Goal: Task Accomplishment & Management: Manage account settings

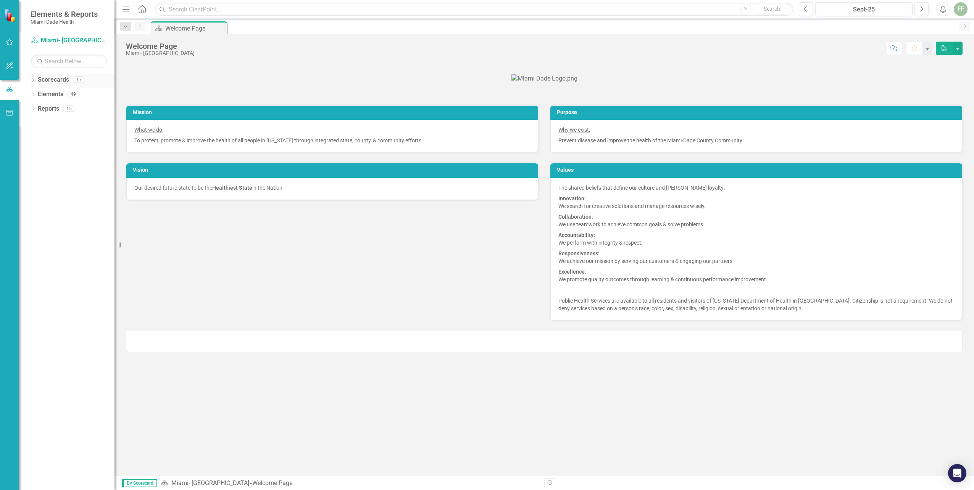
click at [34, 79] on icon "Dropdown" at bounding box center [33, 81] width 5 height 4
click at [37, 92] on icon "Dropdown" at bounding box center [37, 94] width 6 height 5
click at [45, 121] on icon "Dropdown" at bounding box center [45, 123] width 6 height 5
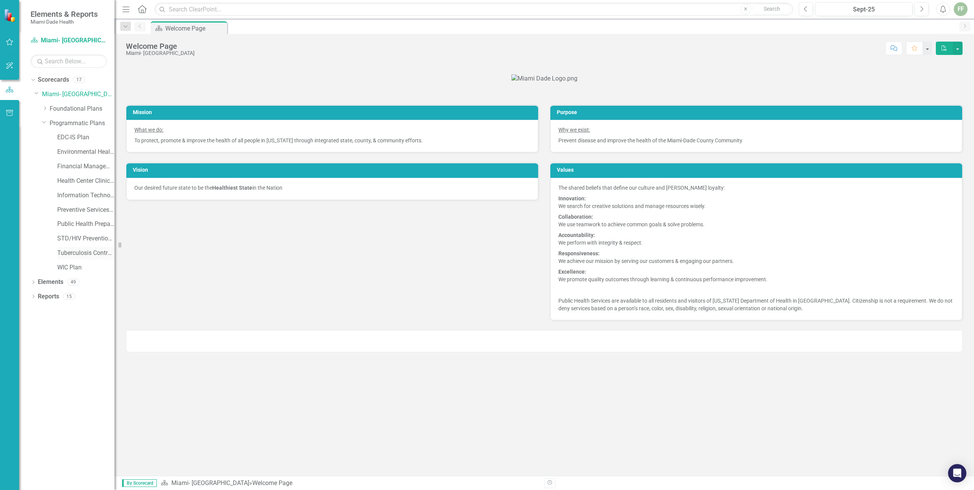
click at [72, 252] on link "Tuberculosis Control & Prevention Plan" at bounding box center [85, 253] width 57 height 9
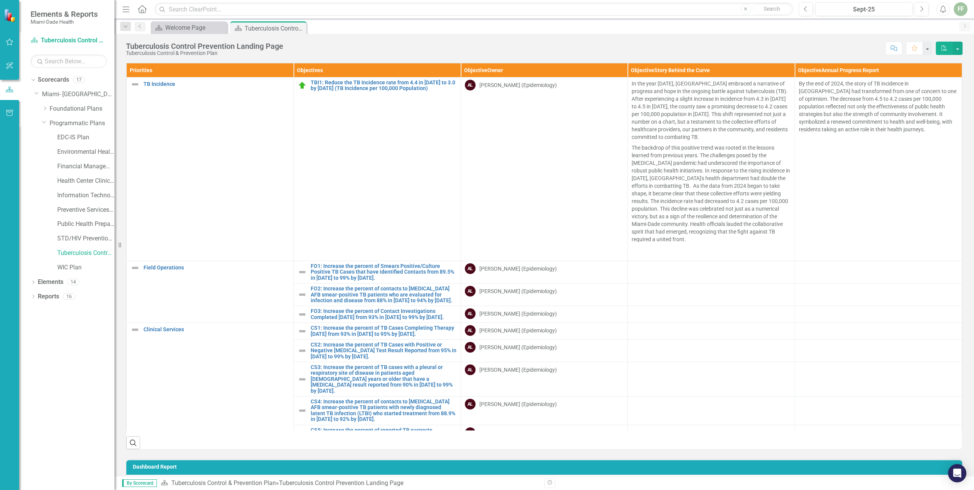
scroll to position [0, 0]
click at [347, 274] on link "FO1: Increase the percent of Smears Positive/Culture Positive TB Cases that hav…" at bounding box center [384, 272] width 146 height 18
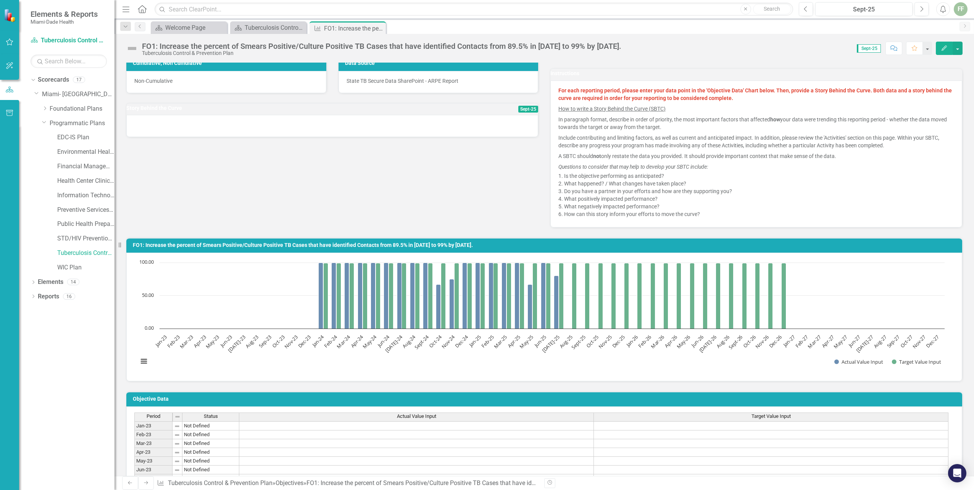
scroll to position [153, 0]
click at [806, 9] on icon "Previous" at bounding box center [806, 9] width 4 height 7
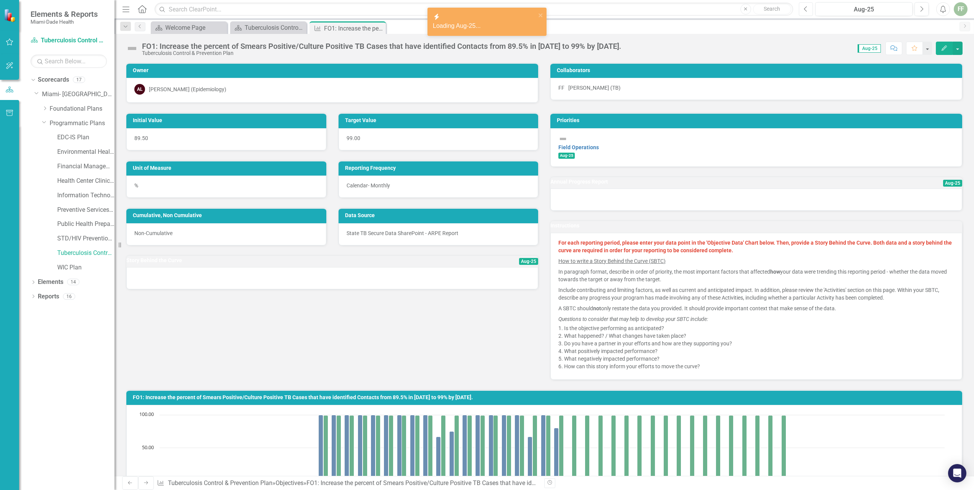
click at [806, 9] on icon "Previous" at bounding box center [806, 9] width 4 height 7
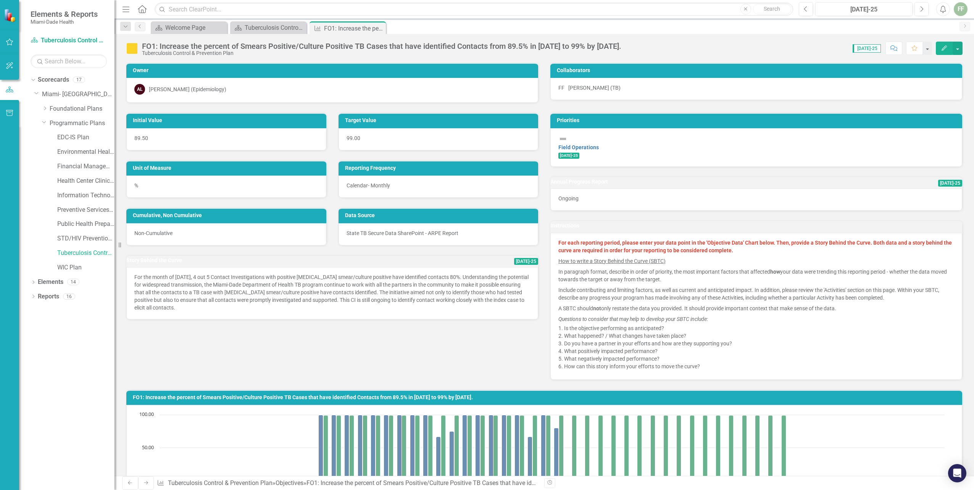
click at [379, 343] on div "Initial Value 89.50 Target Value 99.00 Unit of Measure % Reporting Frequency Ca…" at bounding box center [544, 241] width 848 height 277
click at [945, 47] on icon "button" at bounding box center [944, 47] width 5 height 5
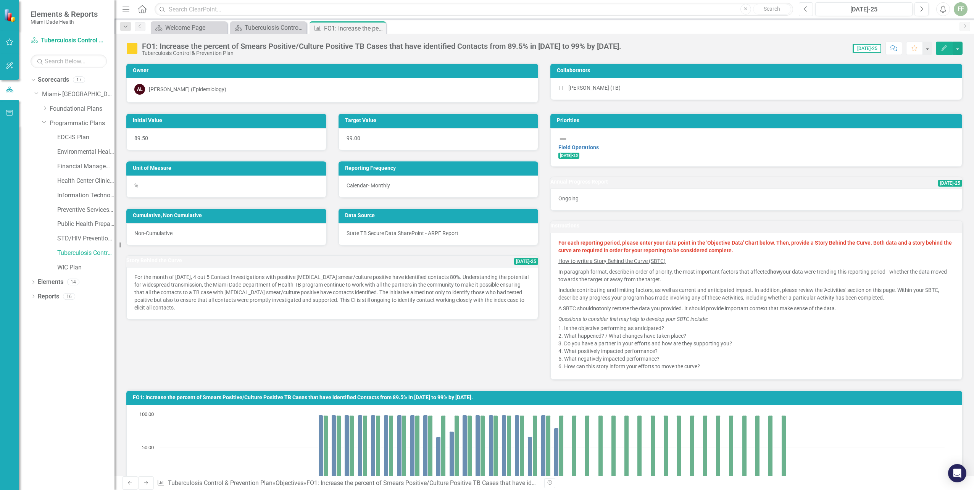
click at [806, 10] on icon "Previous" at bounding box center [806, 9] width 4 height 7
click at [950, 48] on button "Edit" at bounding box center [944, 48] width 17 height 13
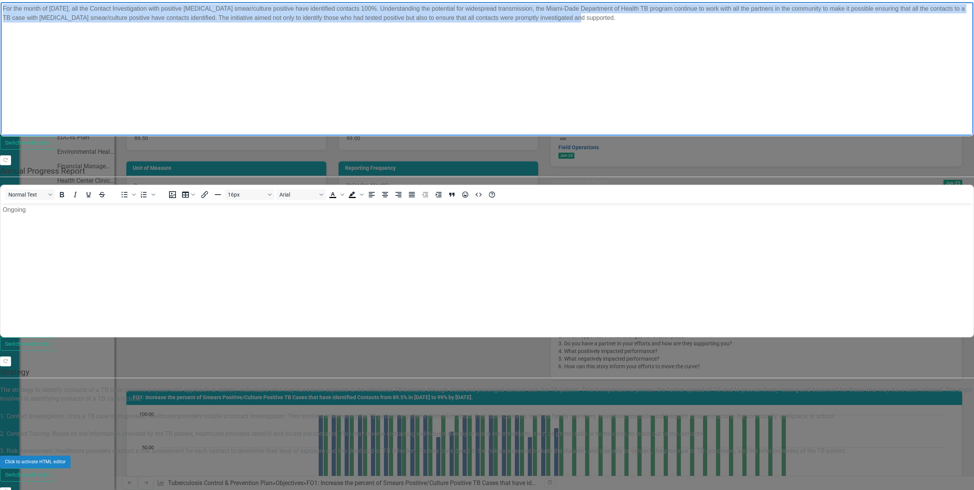
drag, startPoint x: 3, startPoint y: 8, endPoint x: 240, endPoint y: 30, distance: 238.8
click at [240, 23] on p "For the month of [DATE], all the Contact Investigation with positive [MEDICAL_D…" at bounding box center [487, 13] width 969 height 18
copy p "For the month of [DATE], all the Contact Investigation with positive [MEDICAL_D…"
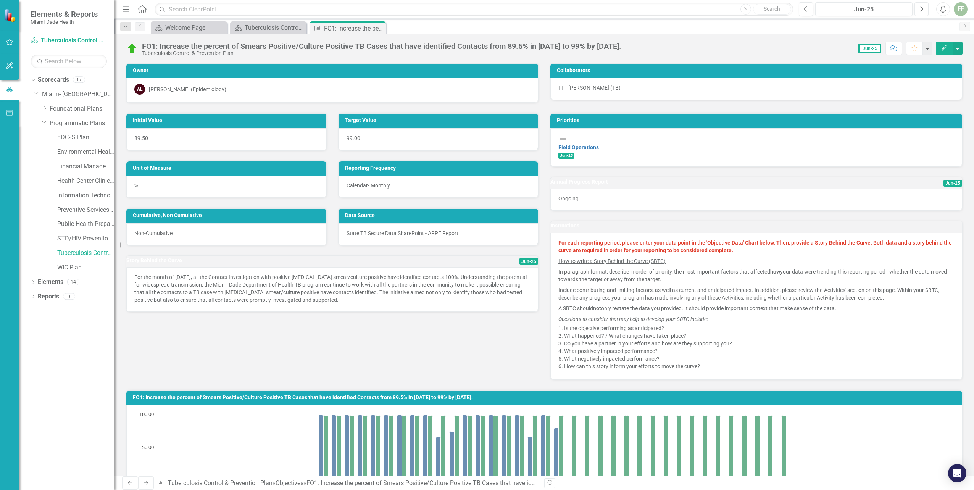
click at [921, 7] on icon "button" at bounding box center [922, 8] width 3 height 5
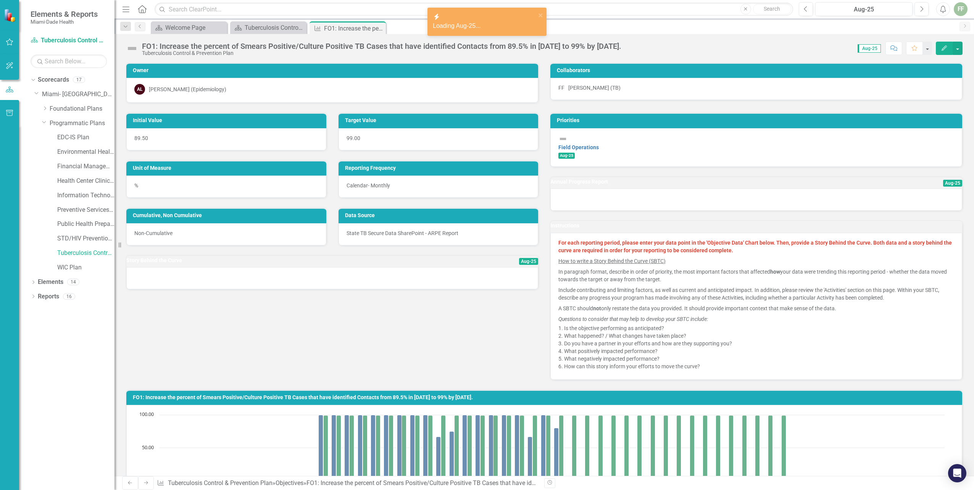
click at [943, 50] on icon "Edit" at bounding box center [944, 47] width 7 height 5
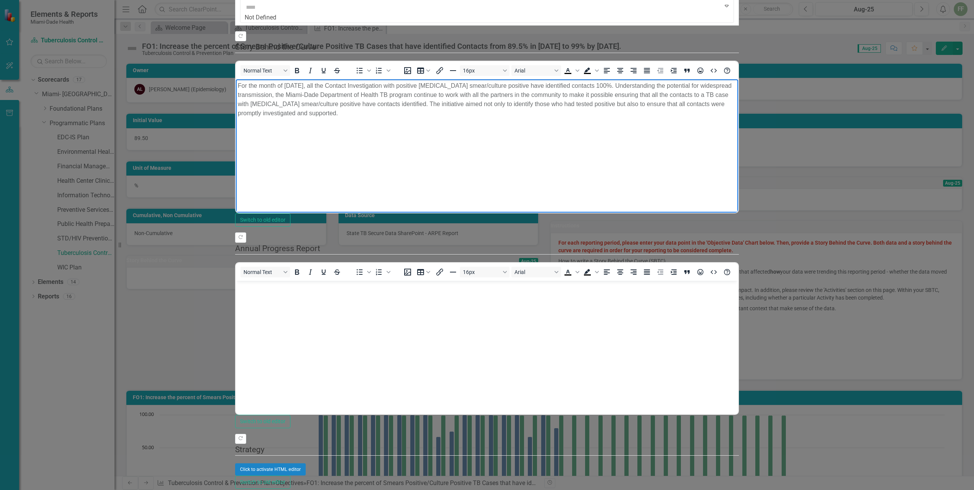
click at [285, 85] on p "For the month of [DATE], all the Contact Investigation with positive [MEDICAL_D…" at bounding box center [487, 99] width 498 height 37
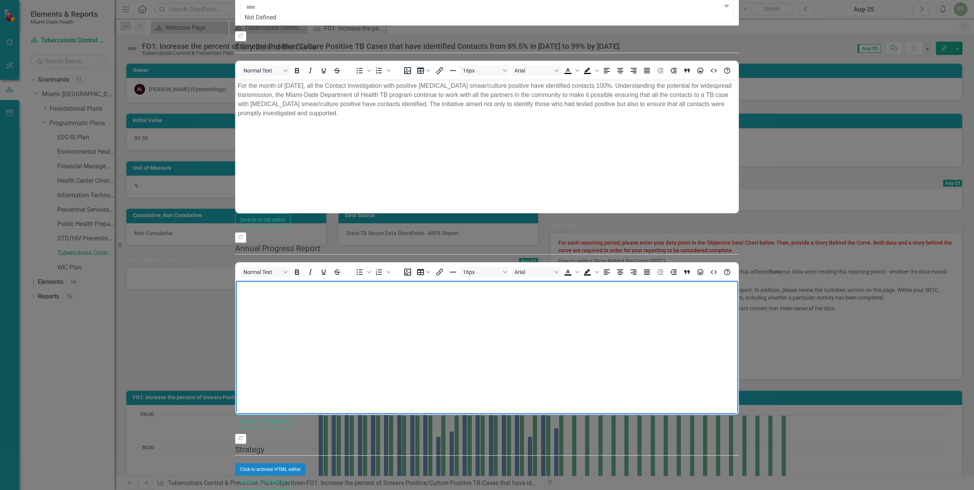
click at [253, 298] on body "Rich Text Area. Press ALT-0 for help." at bounding box center [487, 338] width 502 height 114
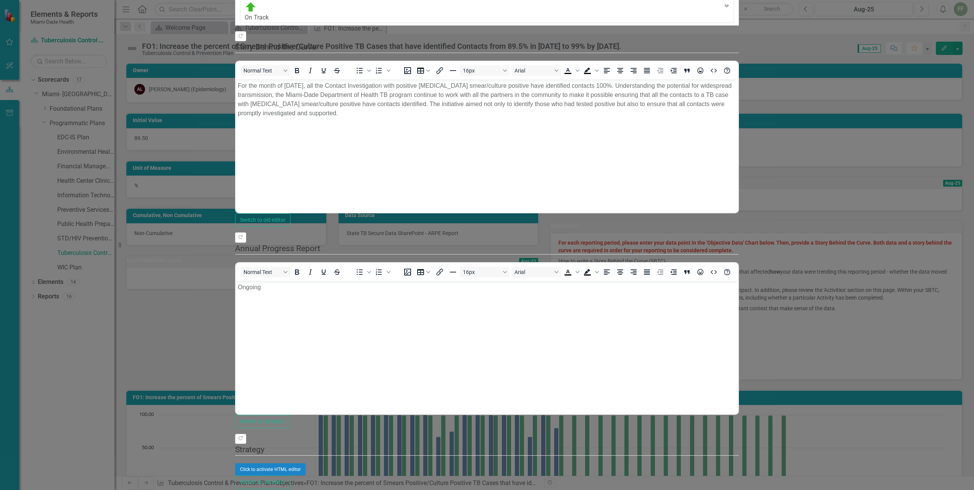
scroll to position [282, 0]
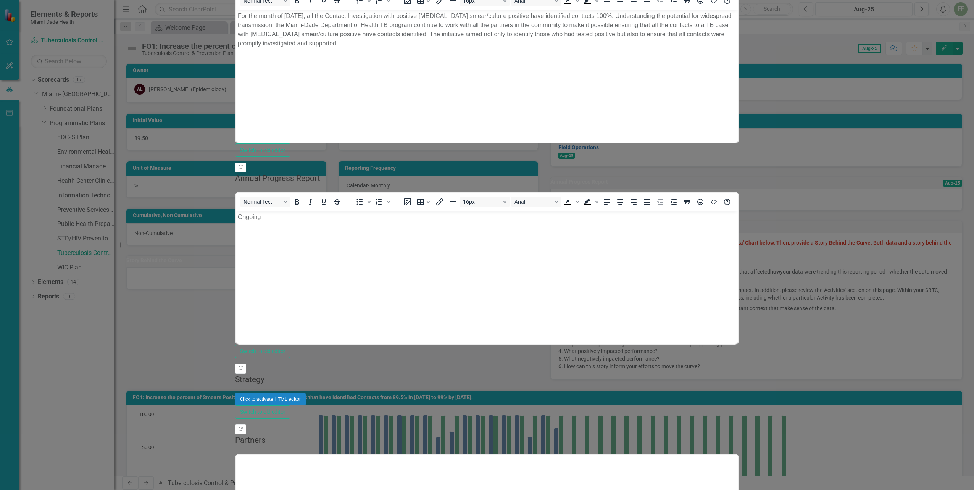
scroll to position [0, 0]
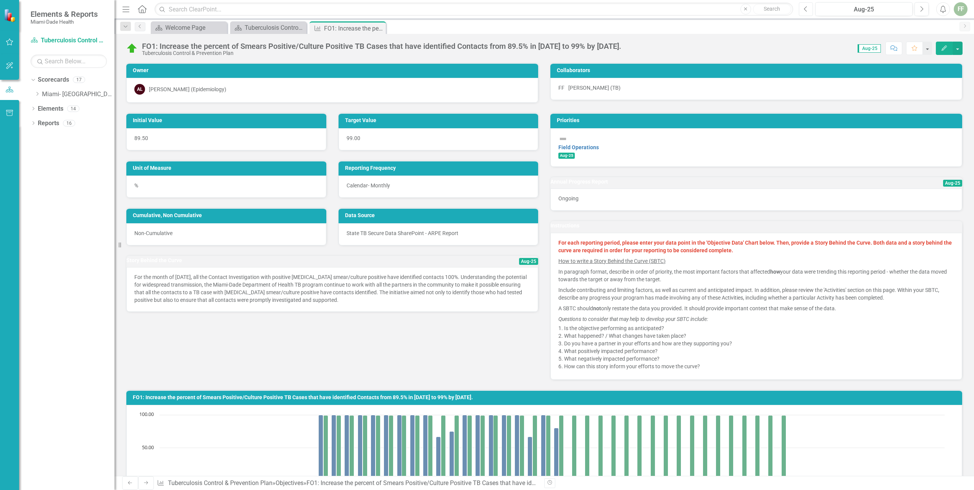
click at [804, 8] on icon "Previous" at bounding box center [806, 9] width 4 height 7
click at [942, 46] on icon "Edit" at bounding box center [944, 47] width 7 height 5
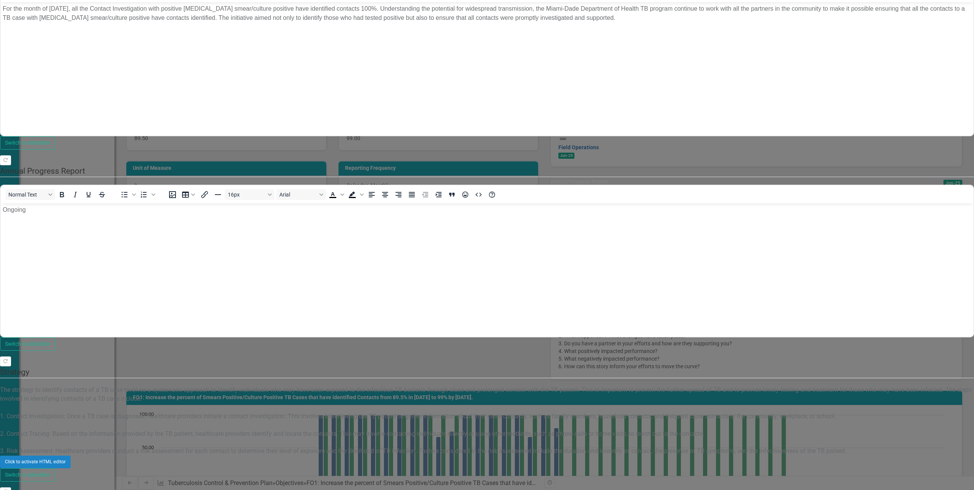
scroll to position [191, 0]
click at [394, 456] on div "Click to activate HTML editor" at bounding box center [487, 462] width 974 height 12
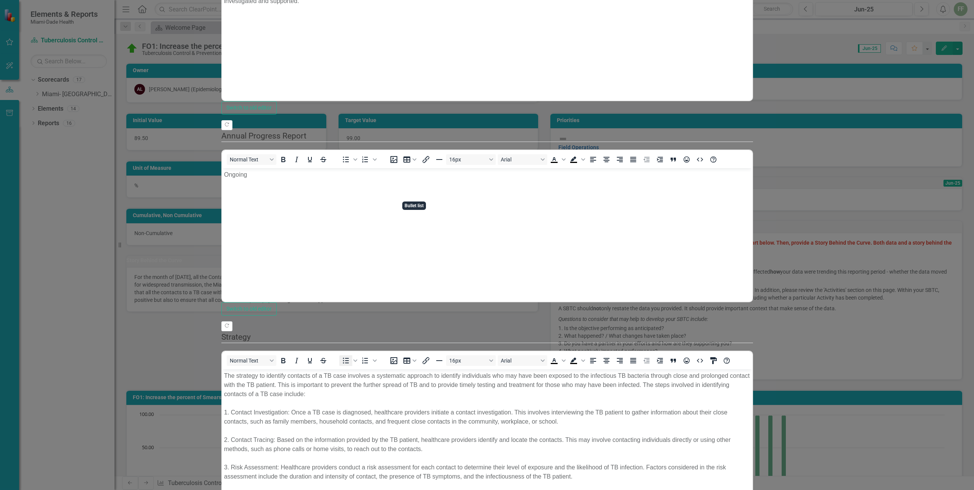
scroll to position [321, 0]
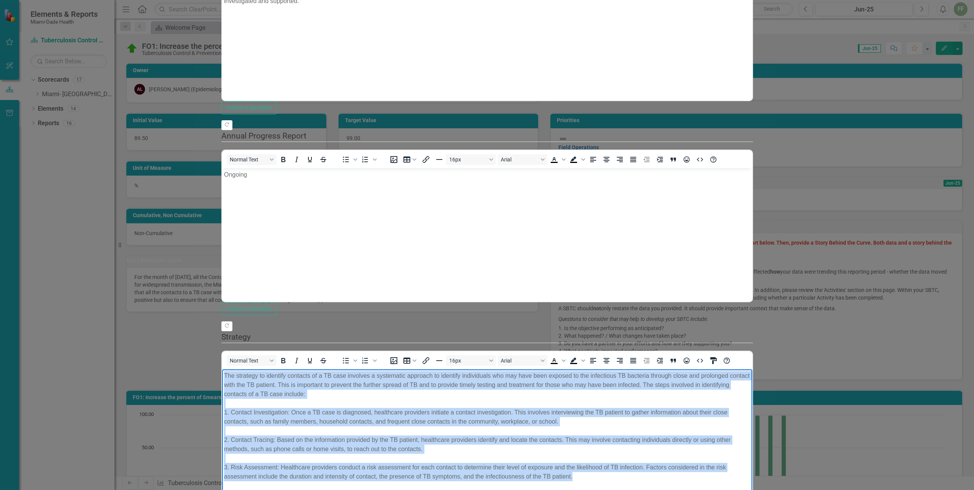
drag, startPoint x: 224, startPoint y: 375, endPoint x: 468, endPoint y: 486, distance: 267.8
click at [468, 486] on html "The strategy to identify contacts of a TB case involves a systematic approach t…" at bounding box center [487, 429] width 530 height 120
copy p "The strategy to identify contacts of a TB case involves a systematic approach t…"
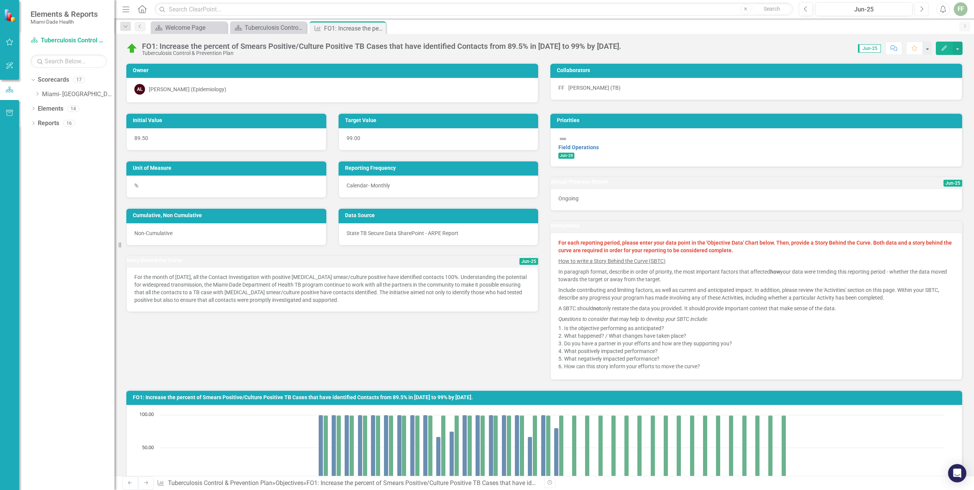
click at [922, 10] on icon "button" at bounding box center [922, 8] width 3 height 5
click at [923, 10] on icon "Next" at bounding box center [921, 9] width 4 height 7
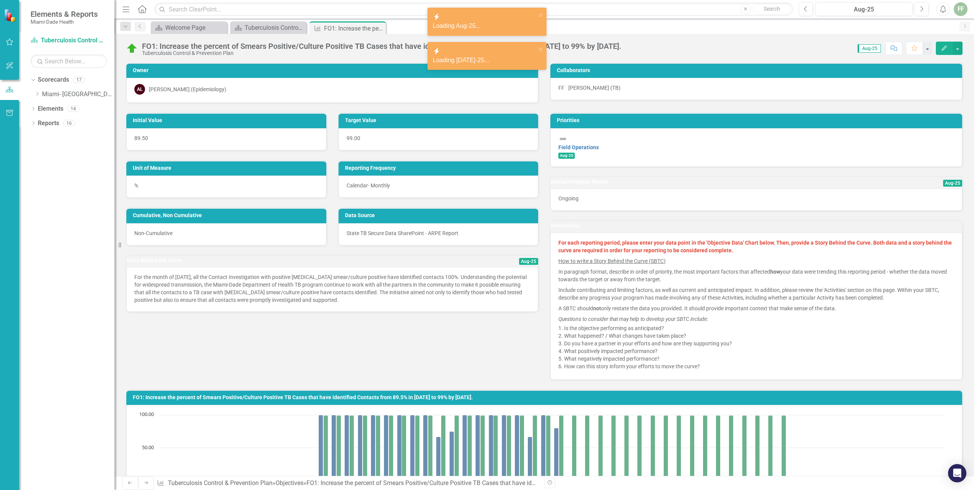
click at [944, 46] on icon "Edit" at bounding box center [944, 47] width 7 height 5
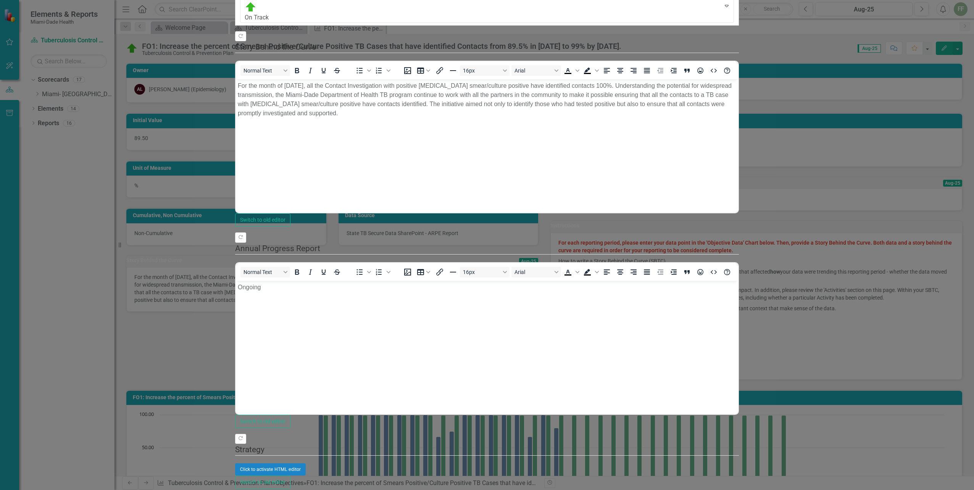
scroll to position [191, 0]
click at [332, 463] on div "Click to activate HTML editor" at bounding box center [487, 469] width 504 height 12
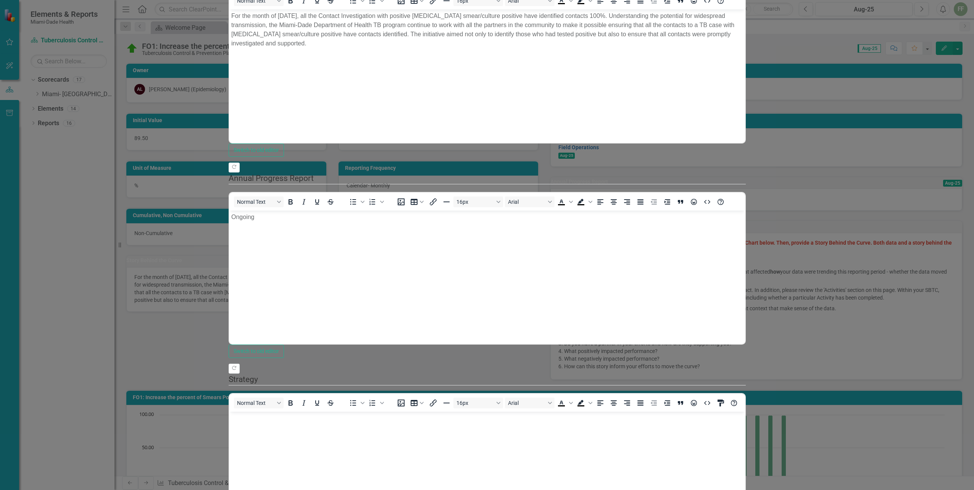
scroll to position [0, 0]
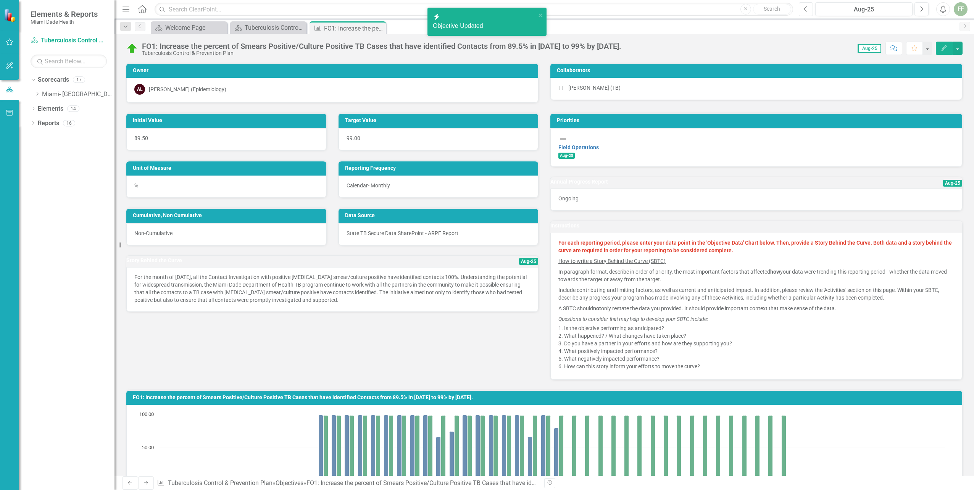
click at [806, 8] on icon "Previous" at bounding box center [806, 9] width 4 height 7
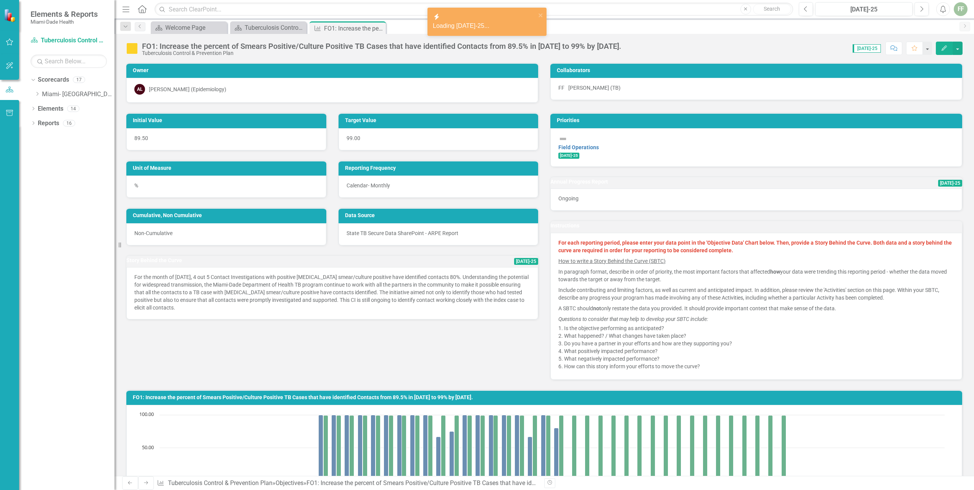
click at [935, 48] on div "Edit" at bounding box center [947, 48] width 31 height 13
click at [944, 48] on icon "Edit" at bounding box center [944, 47] width 7 height 5
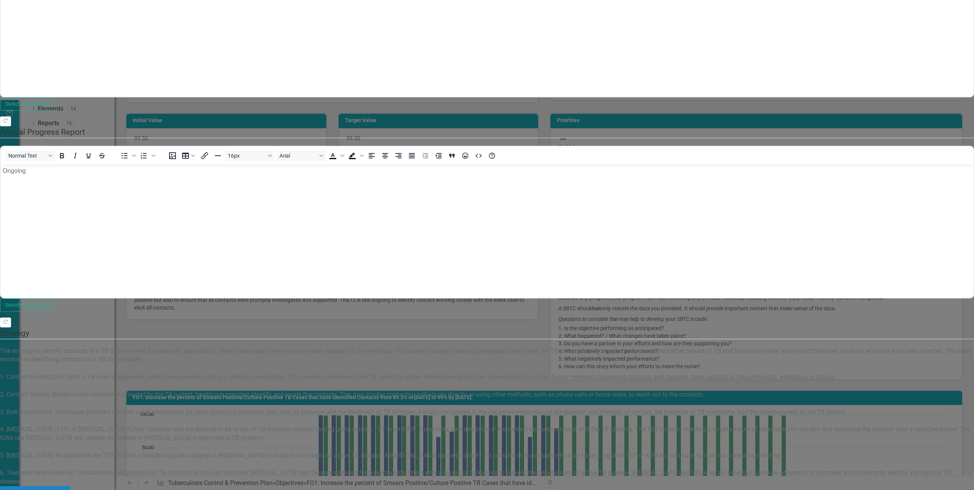
scroll to position [282, 0]
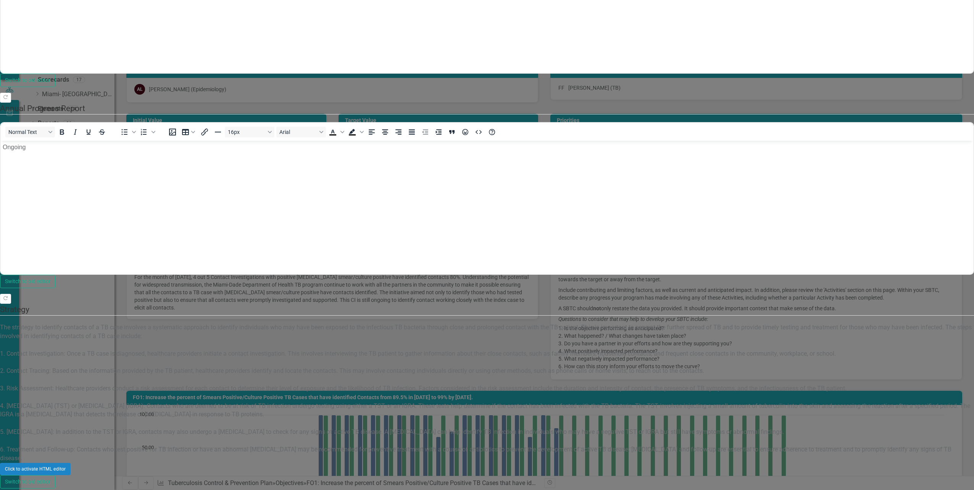
scroll to position [0, 0]
drag, startPoint x: 1, startPoint y: 547, endPoint x: 565, endPoint y: 656, distance: 574.3
copy body "Tuberculosis is a global health issue that requires collaborative efforts from …"
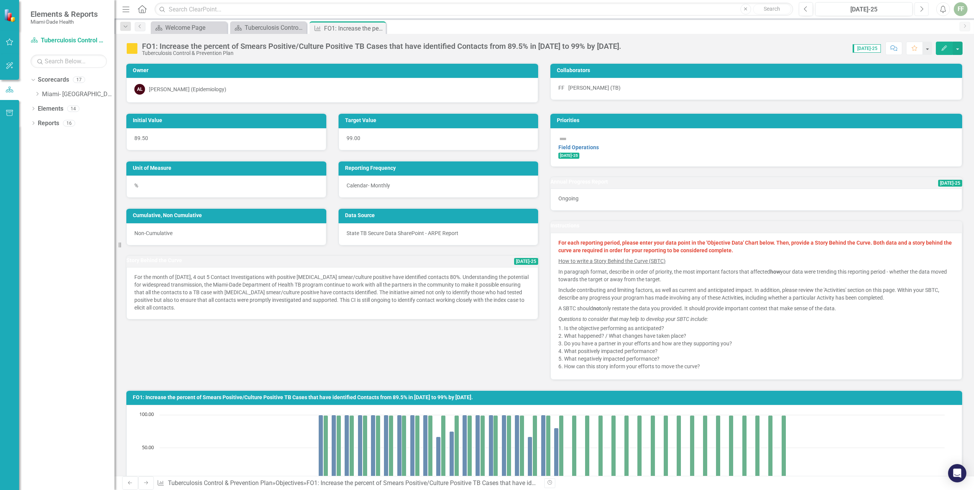
click at [919, 8] on button "Next" at bounding box center [921, 9] width 14 height 14
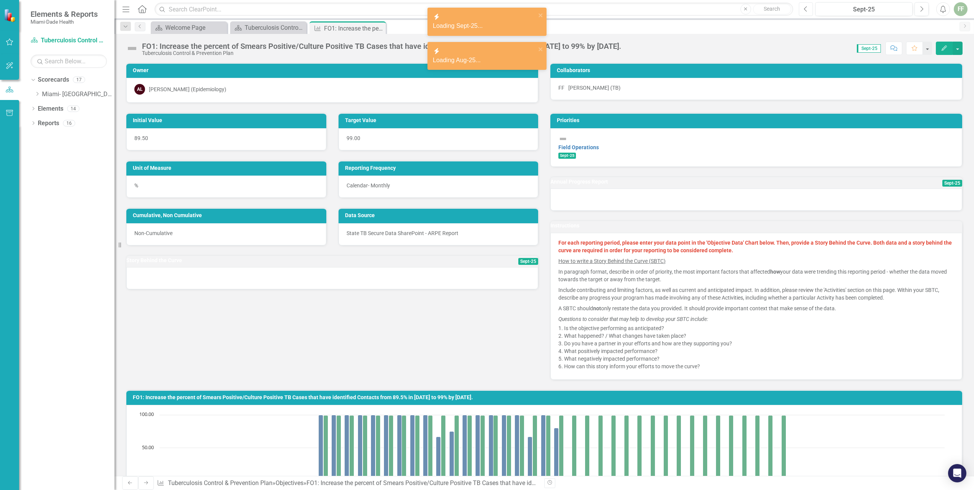
click at [807, 12] on icon "Previous" at bounding box center [806, 9] width 4 height 7
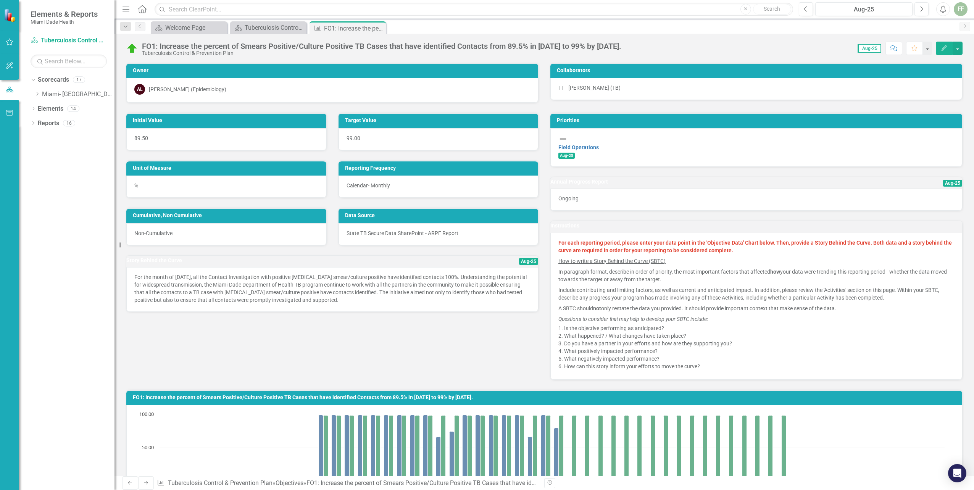
click at [943, 48] on icon "button" at bounding box center [944, 47] width 5 height 5
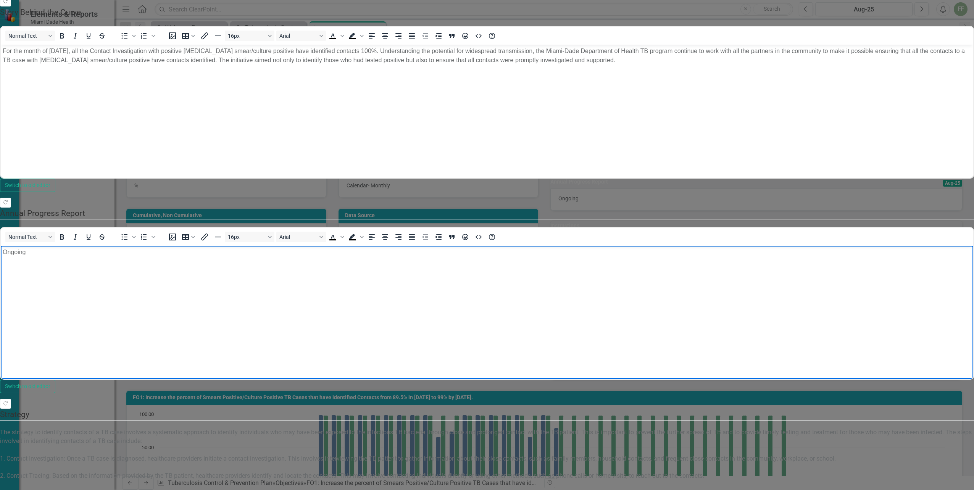
scroll to position [277, 0]
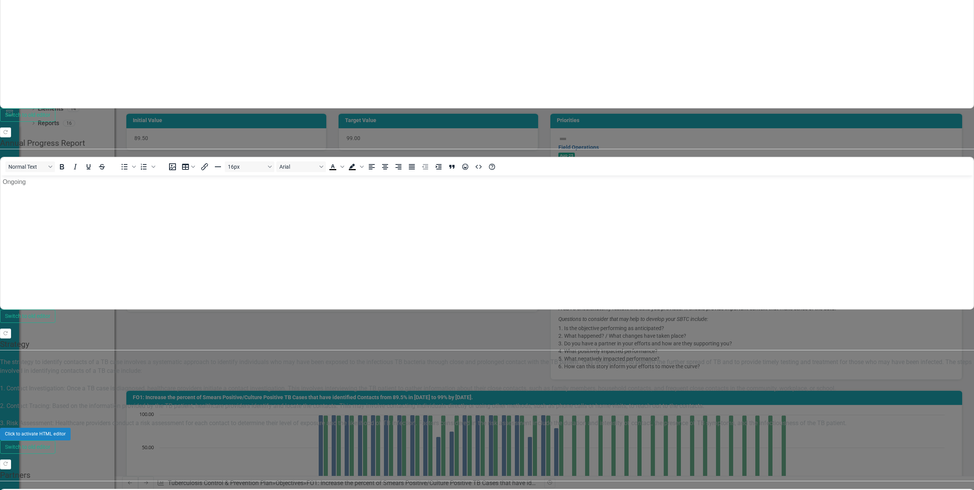
scroll to position [0, 0]
drag, startPoint x: 202, startPoint y: 548, endPoint x: 202, endPoint y: 508, distance: 40.8
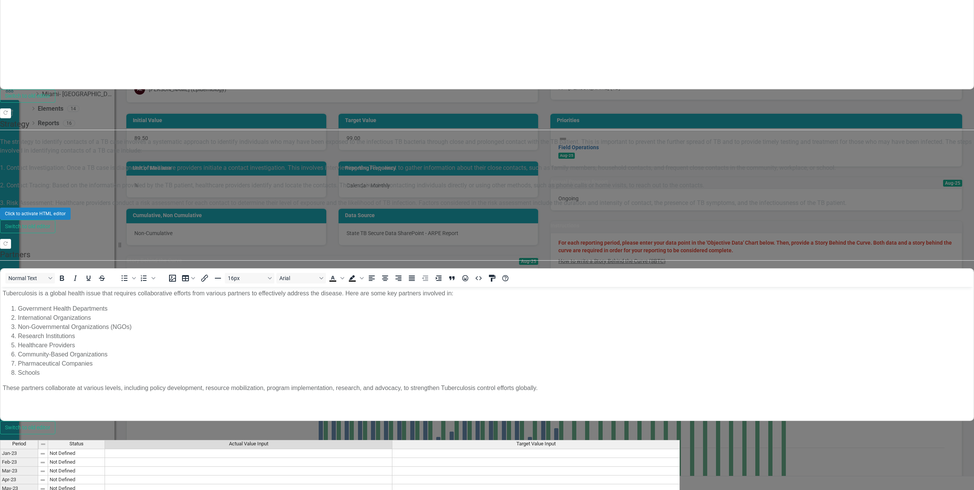
type textarea "100"
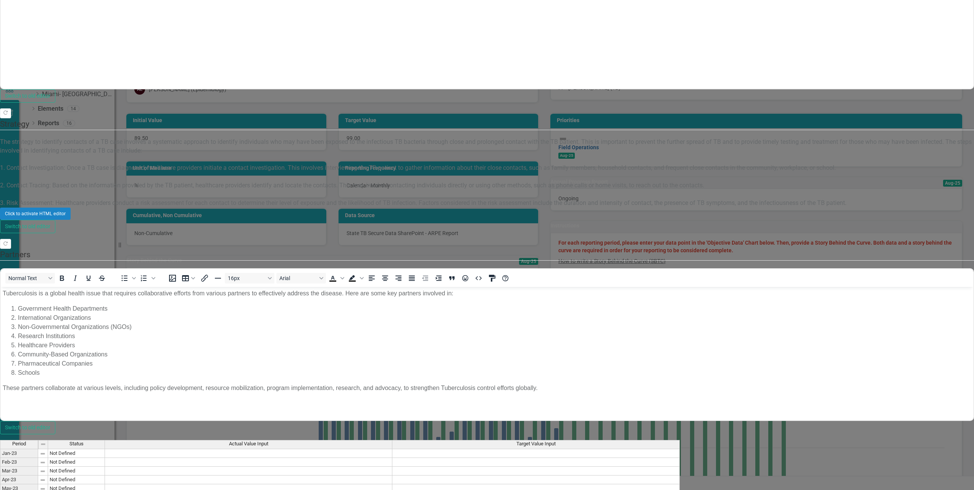
drag, startPoint x: 136, startPoint y: 29, endPoint x: 151, endPoint y: 31, distance: 15.5
